Goal: Use online tool/utility: Use online tool/utility

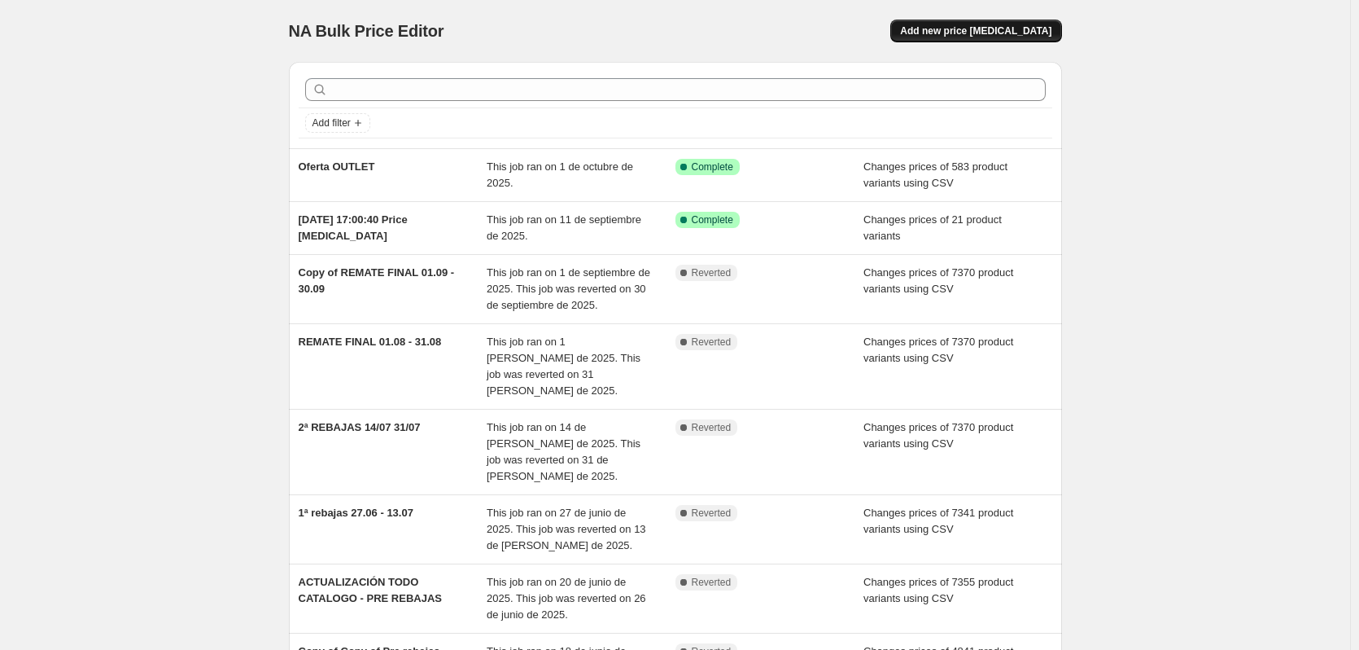
click at [1010, 37] on button "Add new price [MEDICAL_DATA]" at bounding box center [976, 31] width 171 height 23
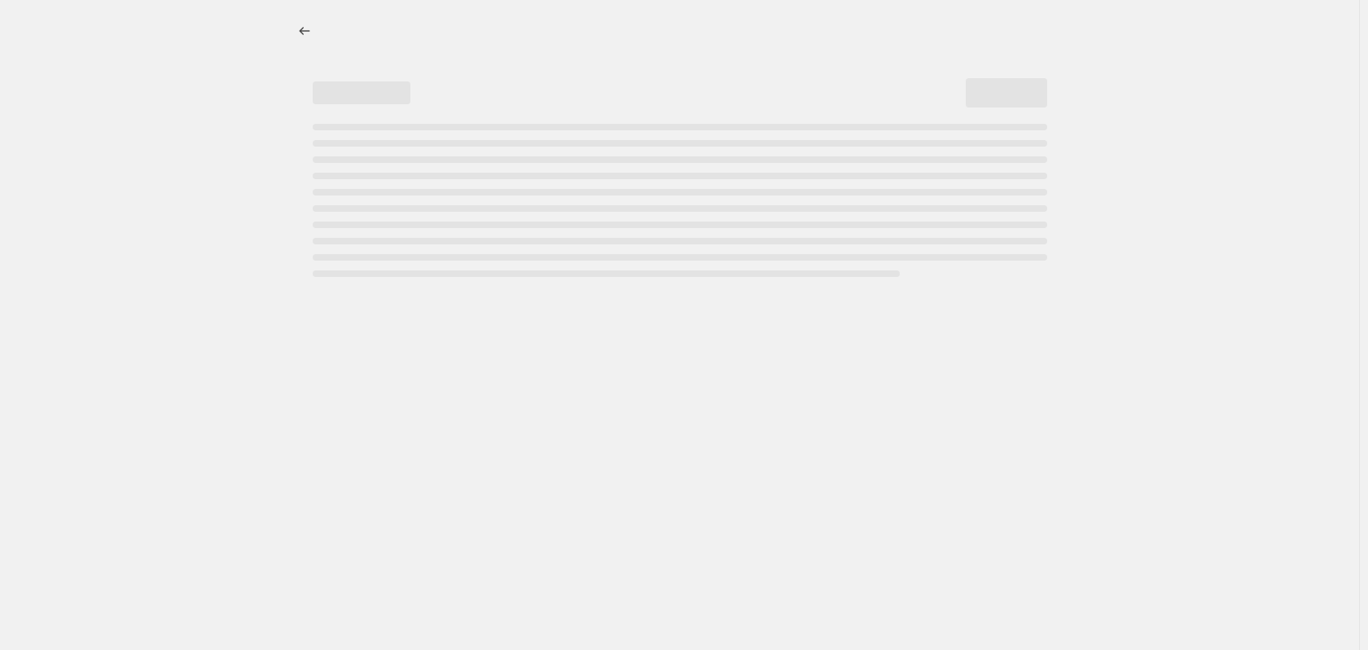
select select "percentage"
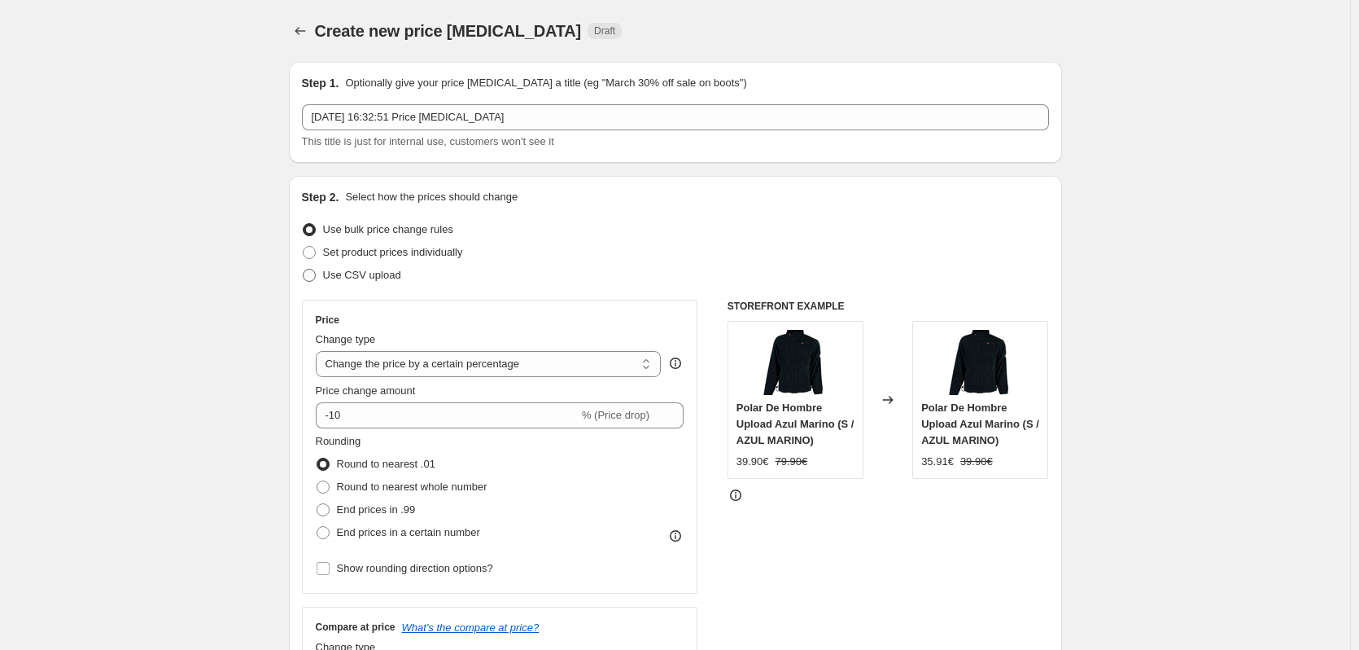
click at [314, 275] on span at bounding box center [309, 275] width 13 height 13
click at [304, 269] on input "Use CSV upload" at bounding box center [303, 269] width 1 height 1
radio input "true"
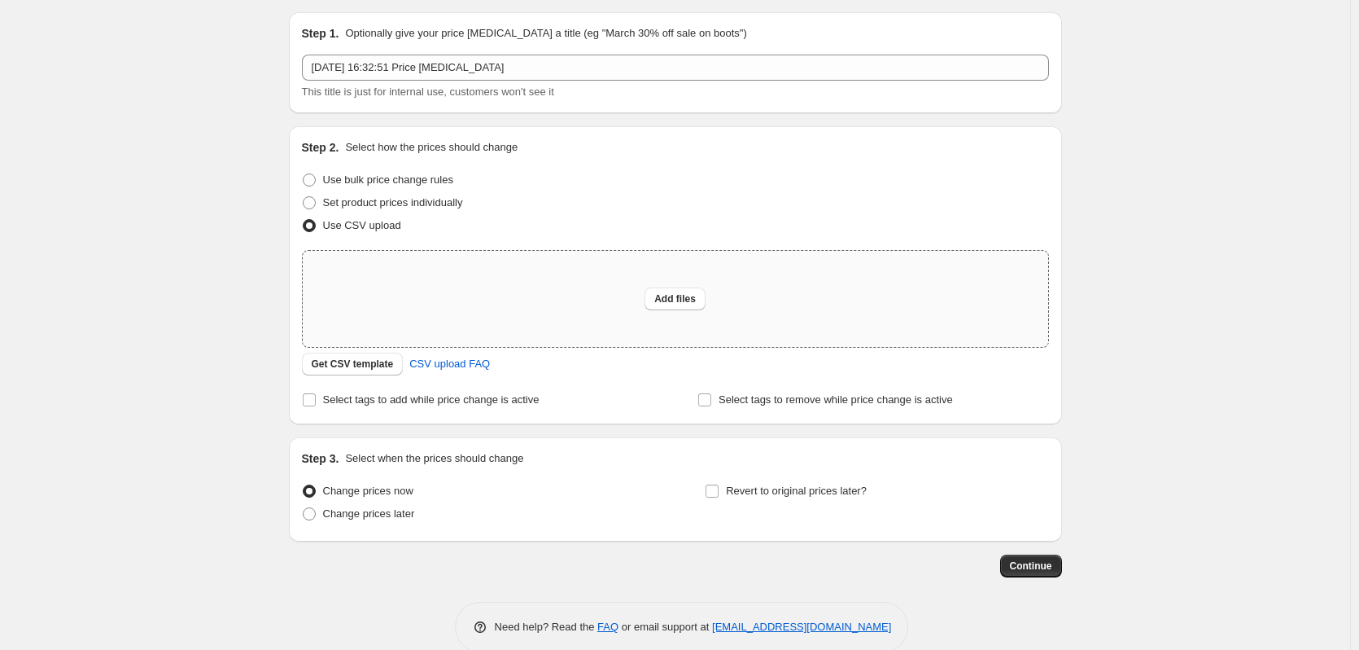
scroll to position [77, 0]
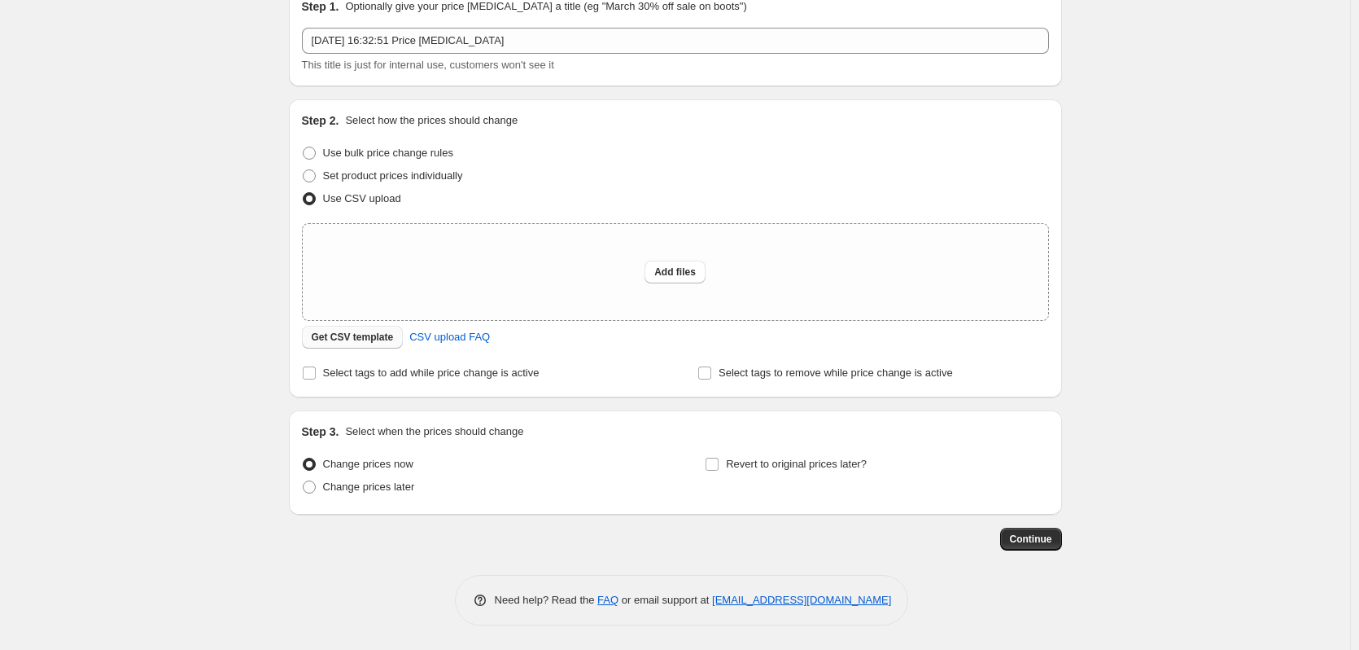
click at [379, 340] on span "Get CSV template" at bounding box center [353, 336] width 82 height 13
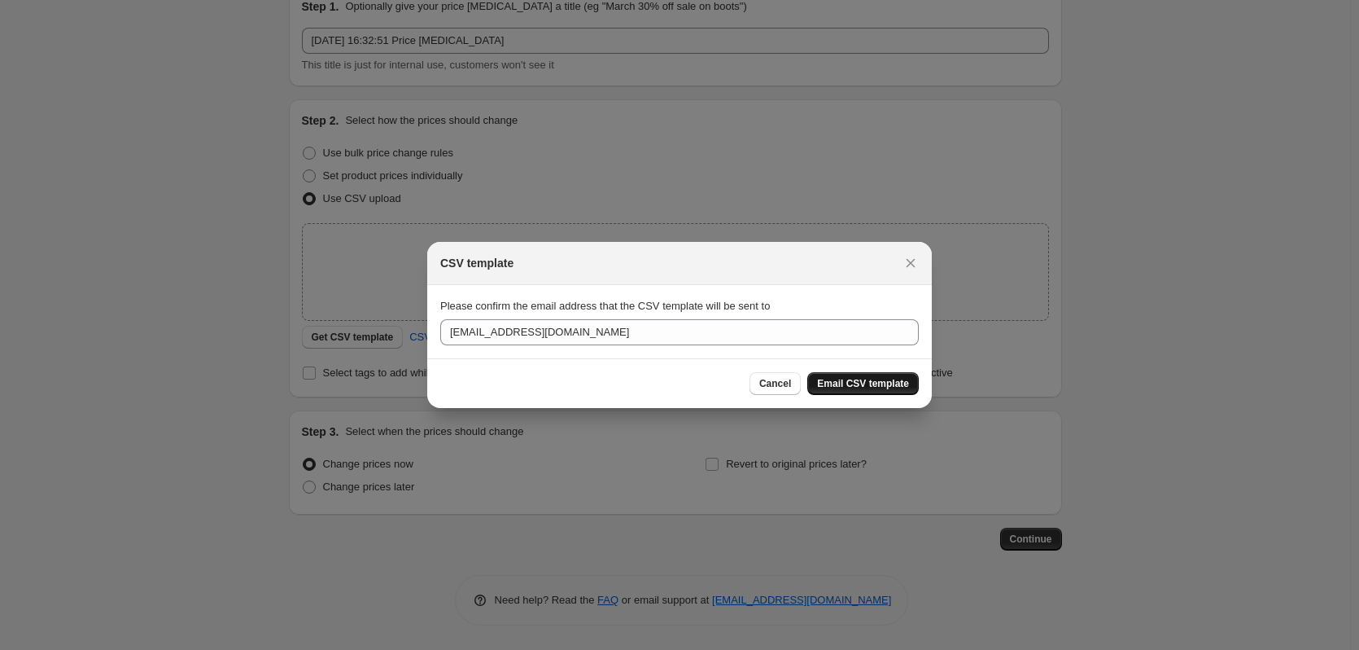
click at [894, 382] on span "Email CSV template" at bounding box center [863, 383] width 92 height 13
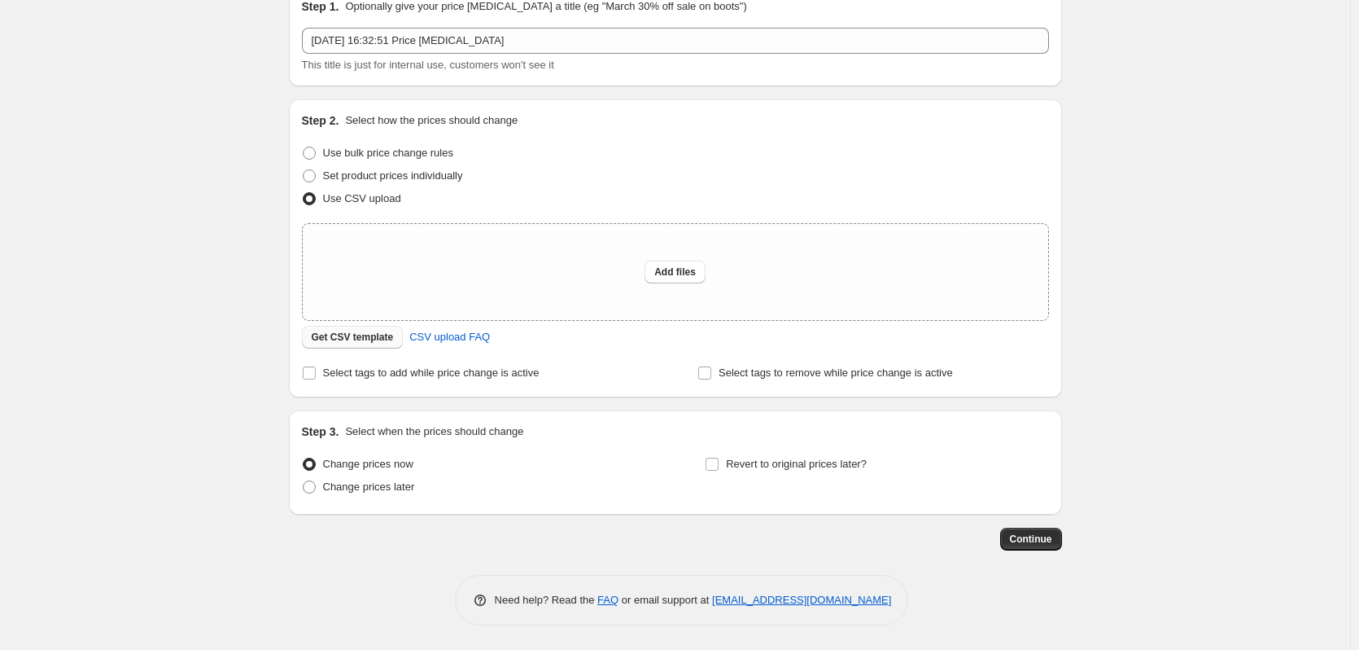
click at [374, 339] on span "Get CSV template" at bounding box center [353, 336] width 82 height 13
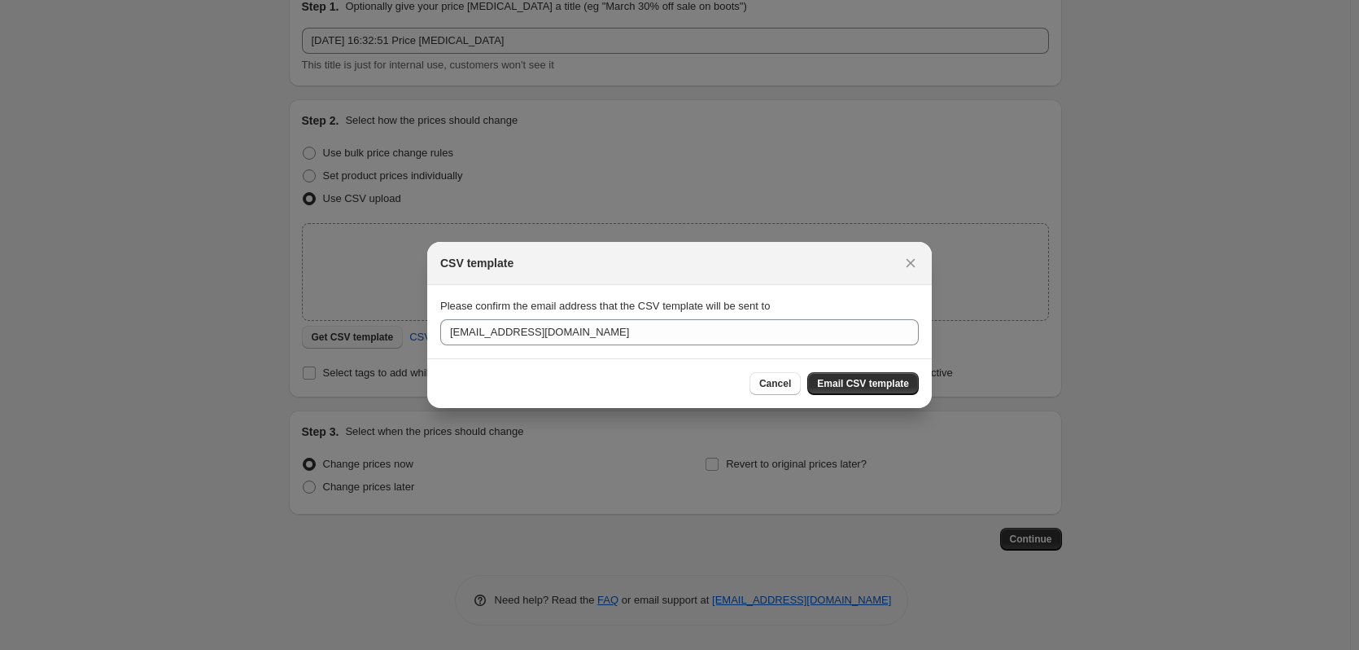
scroll to position [0, 0]
click at [865, 382] on span "Email CSV template" at bounding box center [863, 383] width 92 height 13
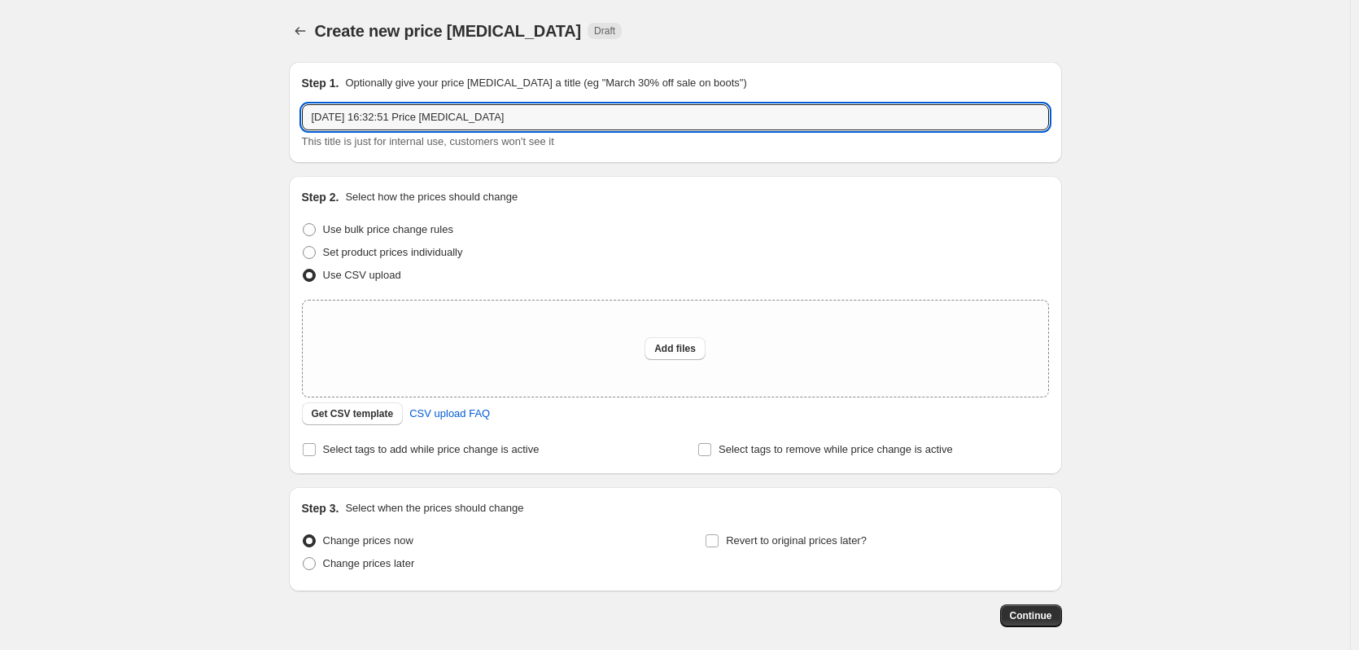
drag, startPoint x: 514, startPoint y: 120, endPoint x: 97, endPoint y: 120, distance: 416.8
click at [97, 120] on div "Create new price [MEDICAL_DATA]. This page is ready Create new price [MEDICAL_D…" at bounding box center [675, 363] width 1350 height 726
type input "actualizacion precios altos +outlet"
click at [677, 349] on span "Add files" at bounding box center [675, 348] width 42 height 13
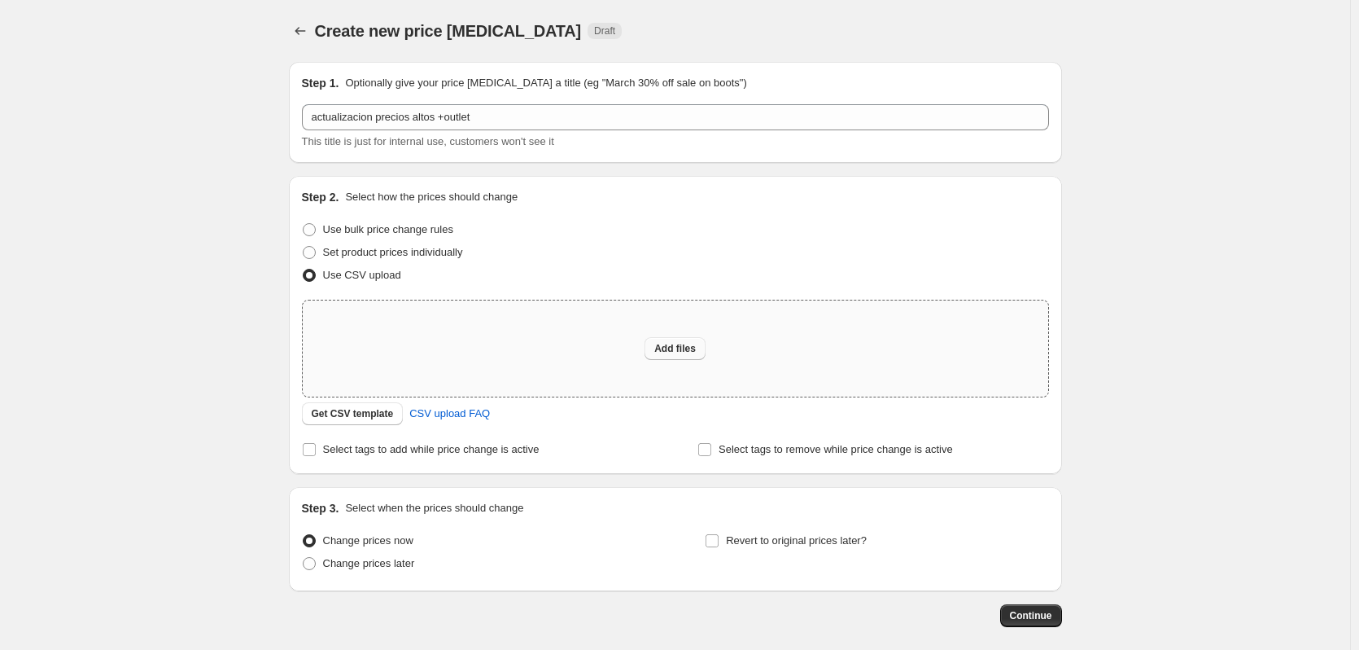
type input "C:\fakepath\actualizacion precios alto + outlet de octubre.csv"
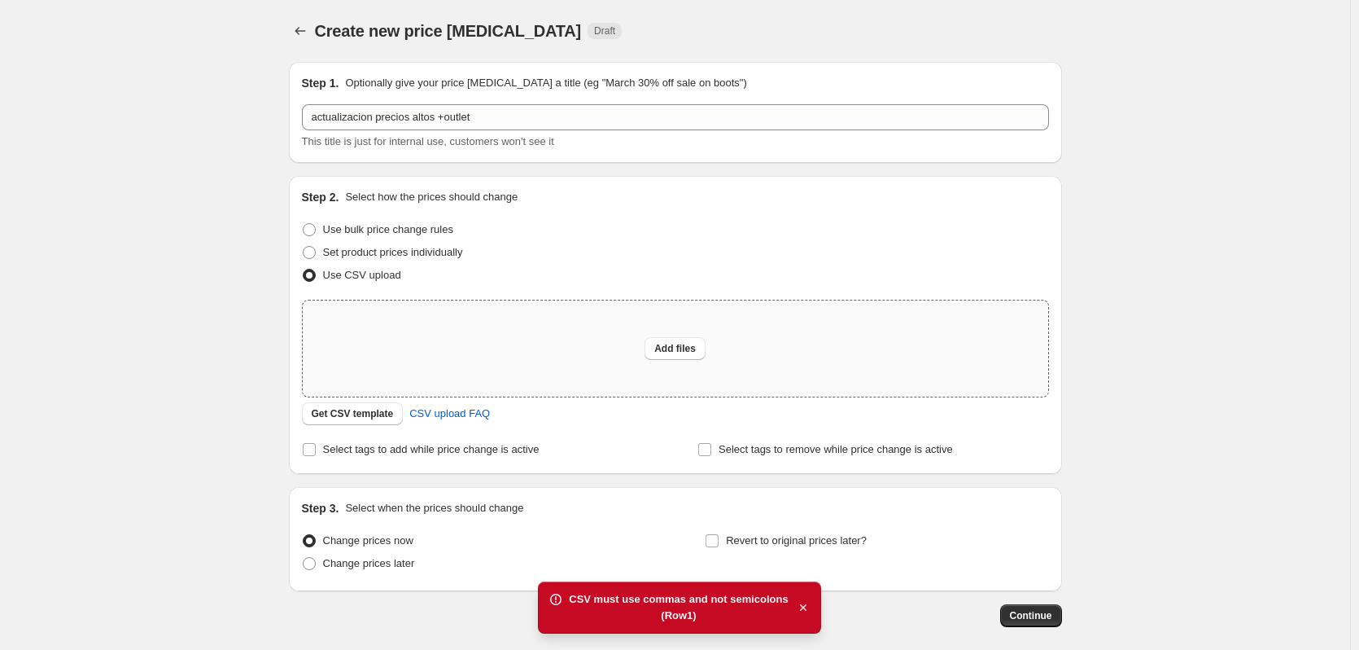
click at [795, 603] on icon "button" at bounding box center [803, 607] width 16 height 16
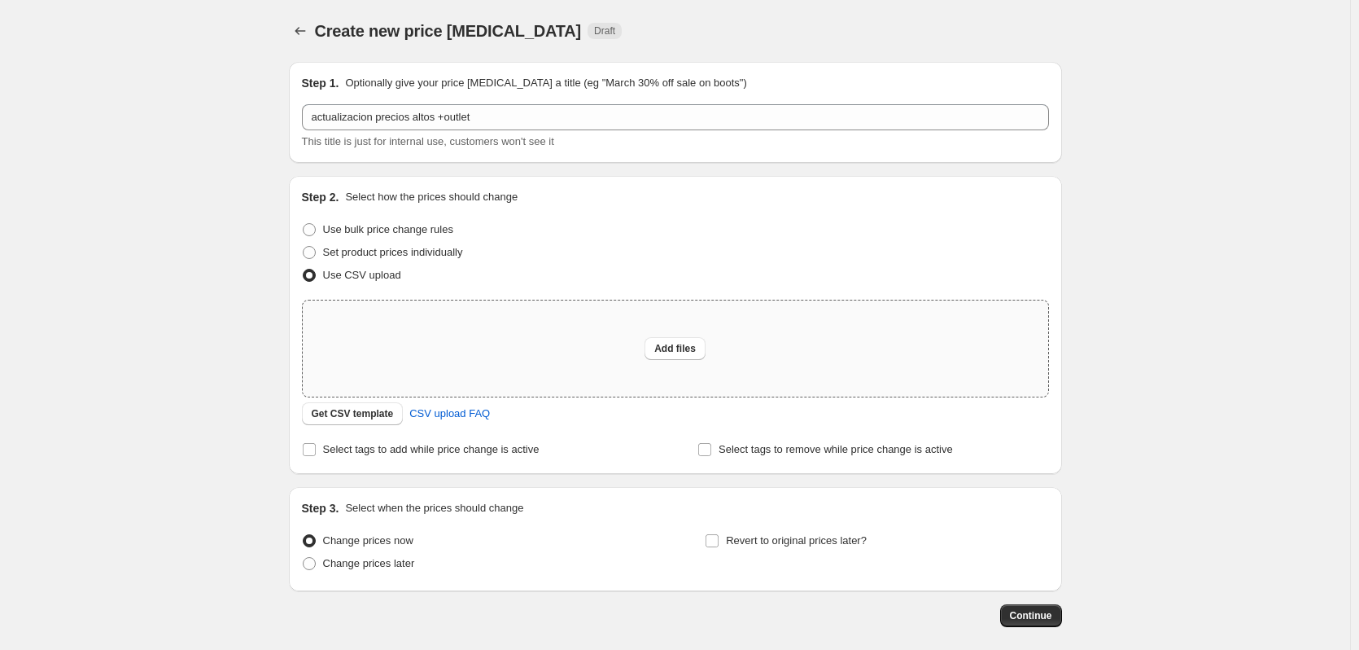
click at [690, 328] on div "Add files" at bounding box center [676, 348] width 746 height 96
type input "C:\fakepath\actualizacion precios alto + outlet de octubre - actualizacion prec…"
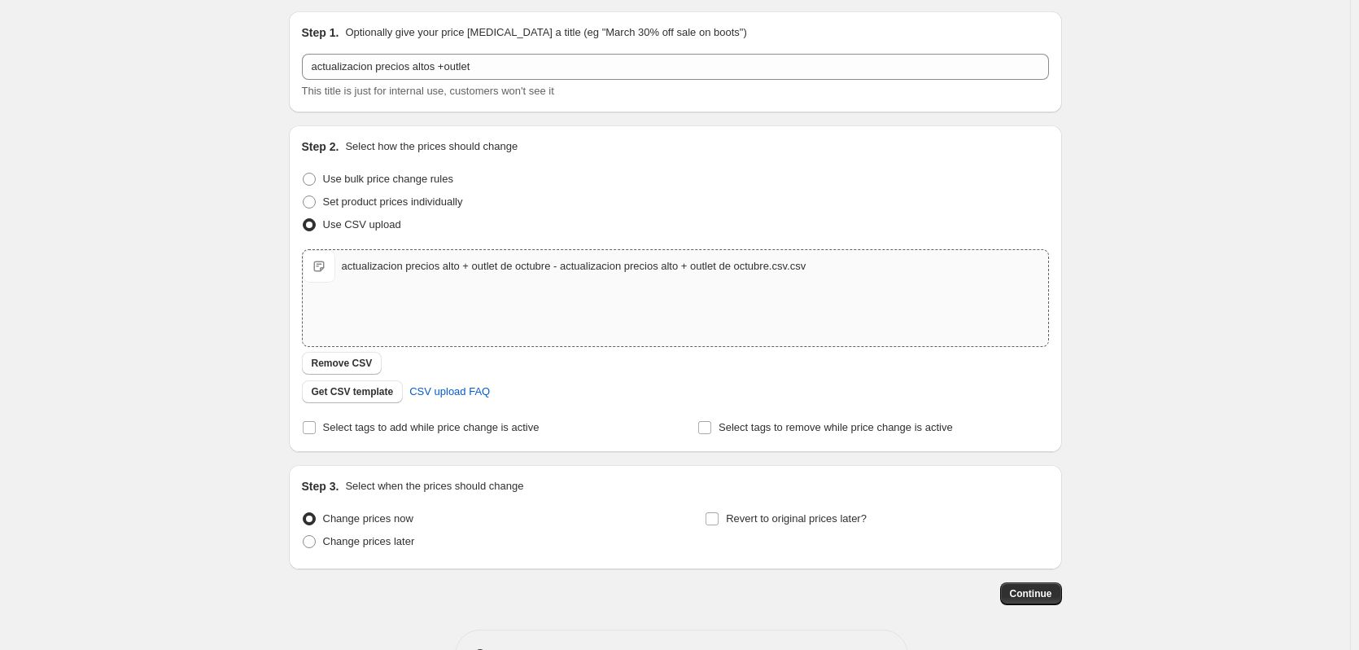
scroll to position [105, 0]
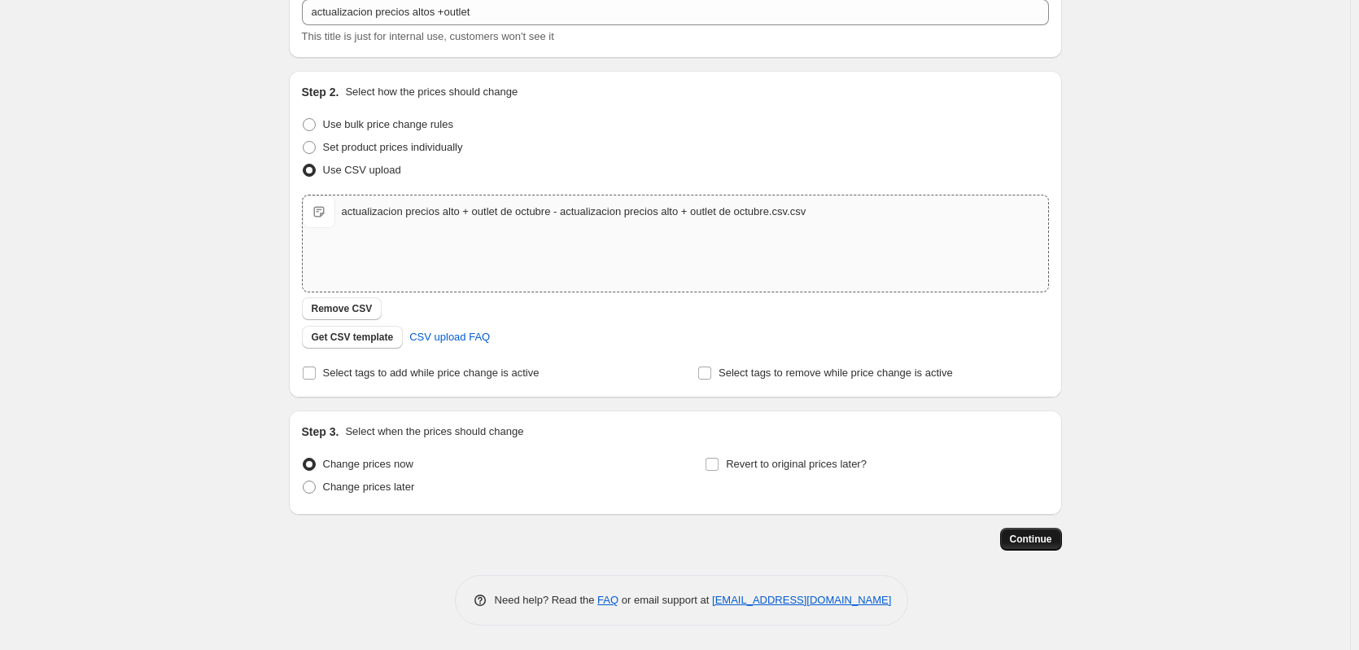
click at [1033, 541] on span "Continue" at bounding box center [1031, 538] width 42 height 13
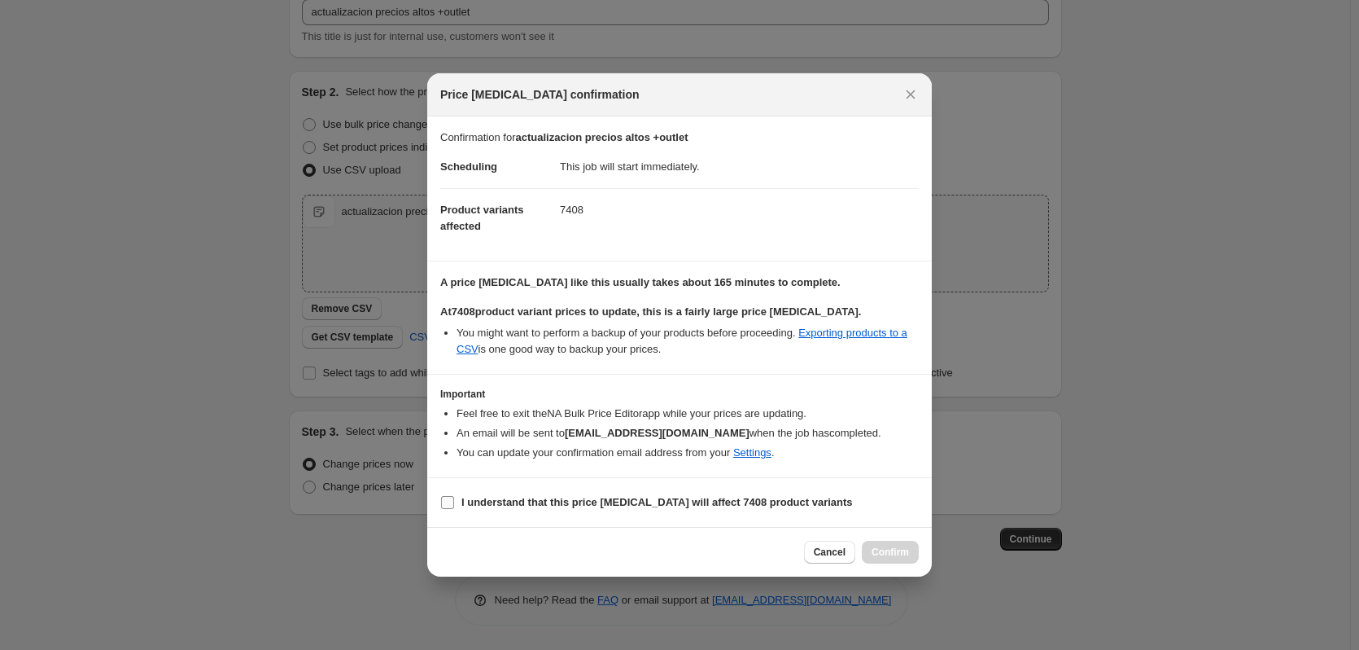
click at [454, 501] on span ":r24:" at bounding box center [447, 502] width 15 height 15
click at [454, 501] on input "I understand that this price [MEDICAL_DATA] will affect 7408 product variants" at bounding box center [447, 502] width 13 height 13
checkbox input "true"
click at [895, 553] on span "Confirm" at bounding box center [890, 551] width 37 height 13
